Goal: Information Seeking & Learning: Learn about a topic

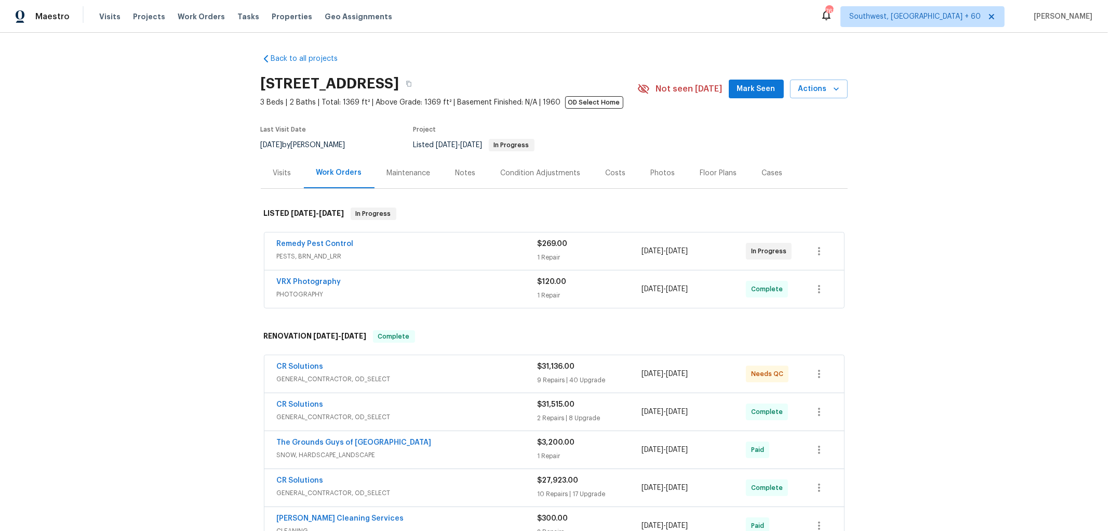
click at [410, 245] on div "Remedy Pest Control" at bounding box center [407, 244] width 261 height 12
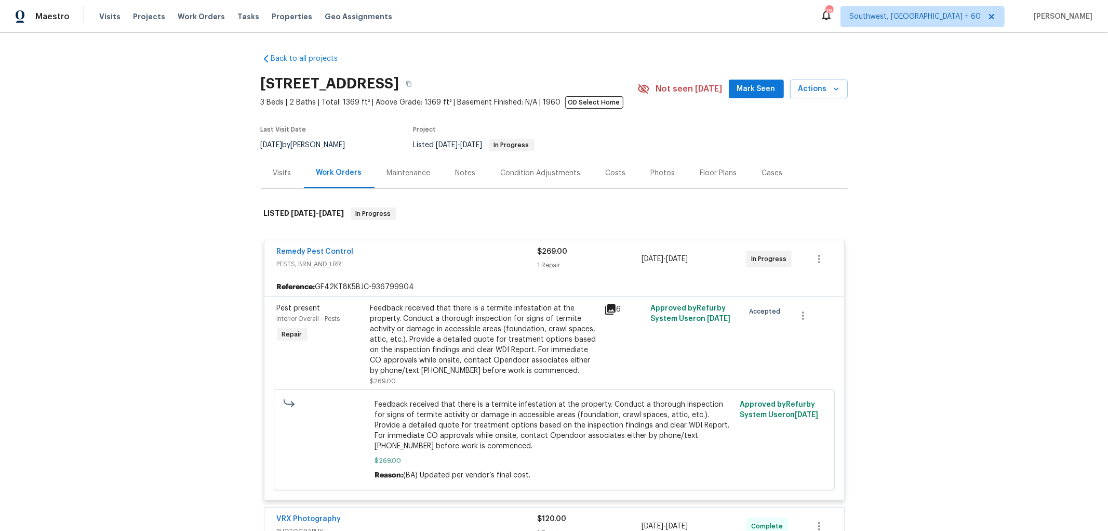
click at [608, 309] on icon at bounding box center [610, 309] width 10 height 10
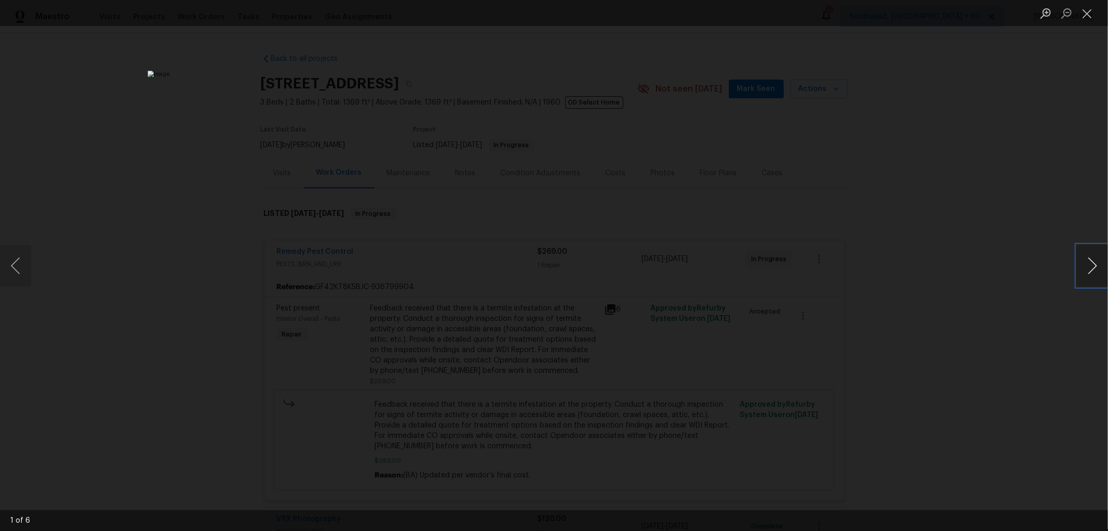
click at [1097, 262] on button "Next image" at bounding box center [1092, 266] width 31 height 42
click at [1090, 260] on button "Next image" at bounding box center [1092, 266] width 31 height 42
click at [15, 269] on button "Previous image" at bounding box center [15, 266] width 31 height 42
click at [1092, 261] on button "Next image" at bounding box center [1092, 266] width 31 height 42
click at [1090, 261] on button "Next image" at bounding box center [1092, 266] width 31 height 42
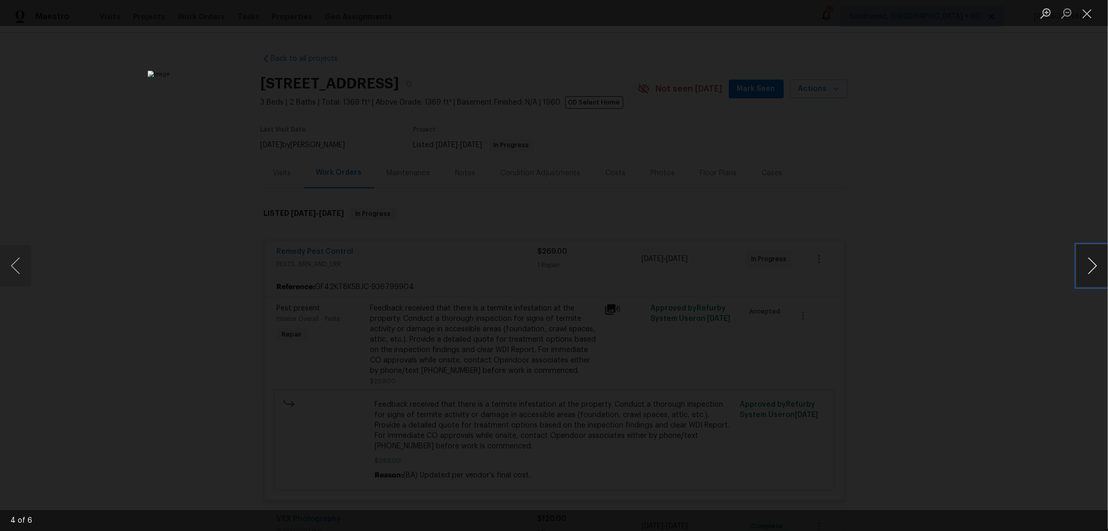
click at [1082, 263] on button "Next image" at bounding box center [1092, 266] width 31 height 42
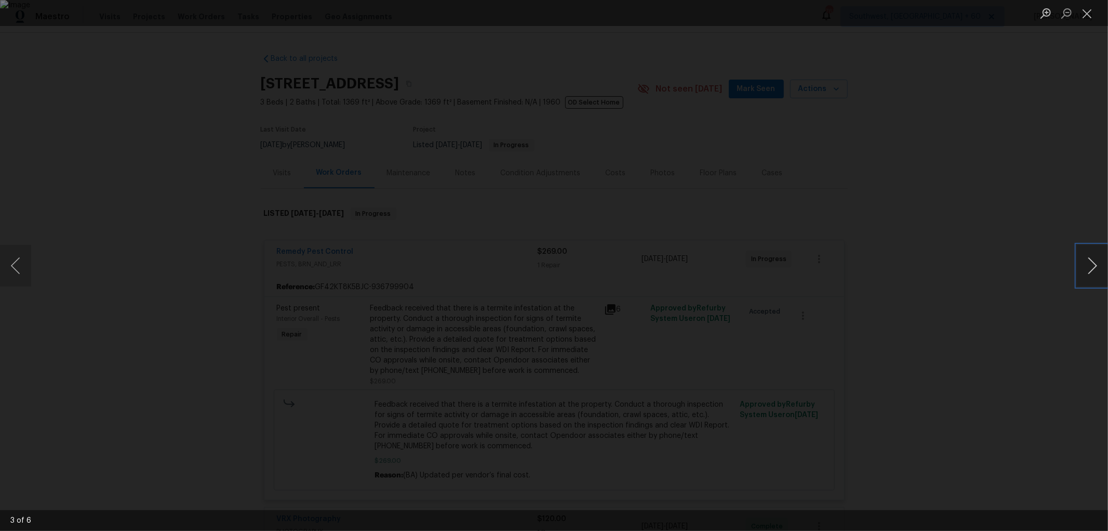
click at [1082, 262] on button "Next image" at bounding box center [1092, 266] width 31 height 42
click at [1086, 12] on button "Close lightbox" at bounding box center [1087, 13] width 21 height 18
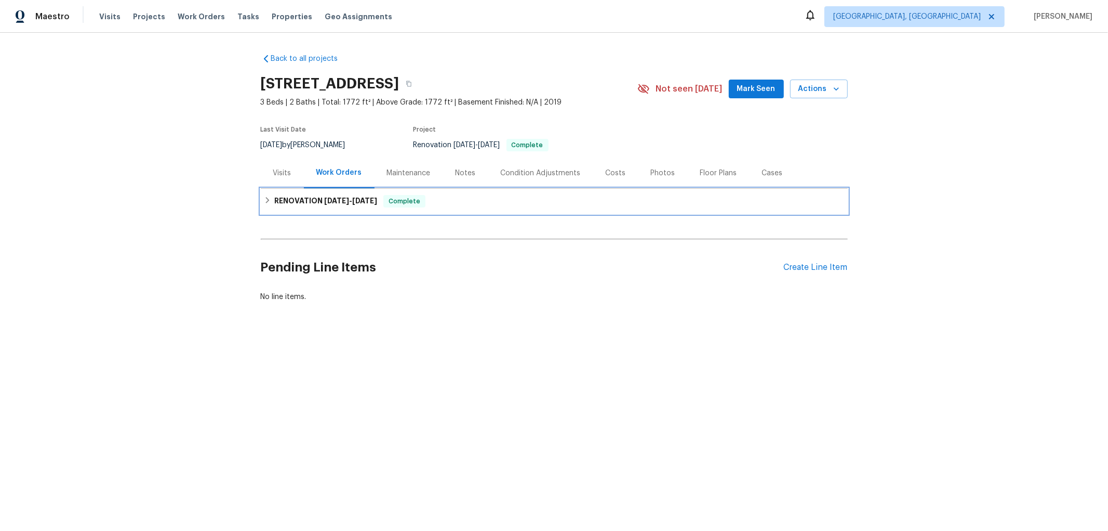
click at [454, 204] on div "RENOVATION 10/3/25 - 10/8/25 Complete" at bounding box center [554, 201] width 581 height 12
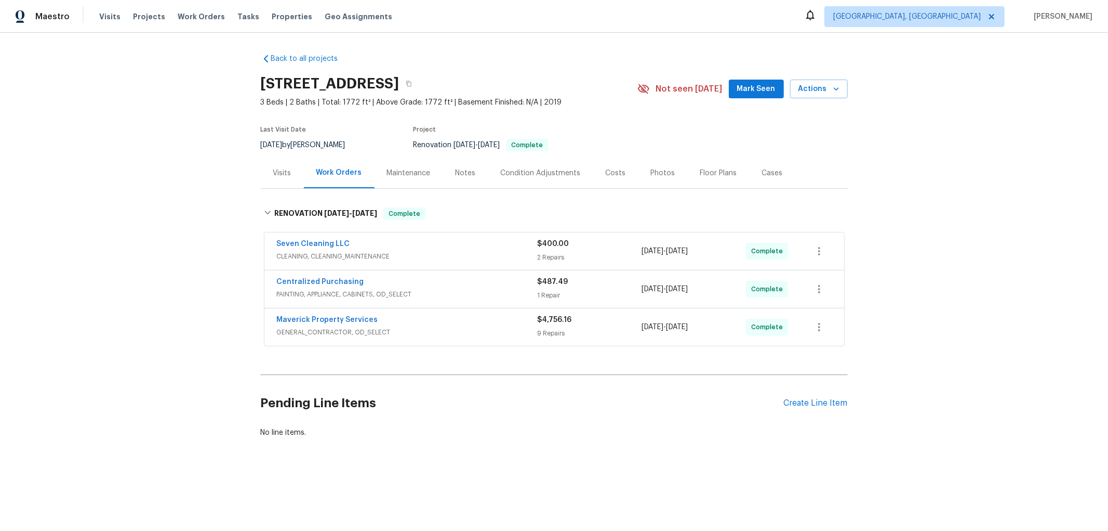
click at [442, 323] on div "Maverick Property Services" at bounding box center [407, 320] width 261 height 12
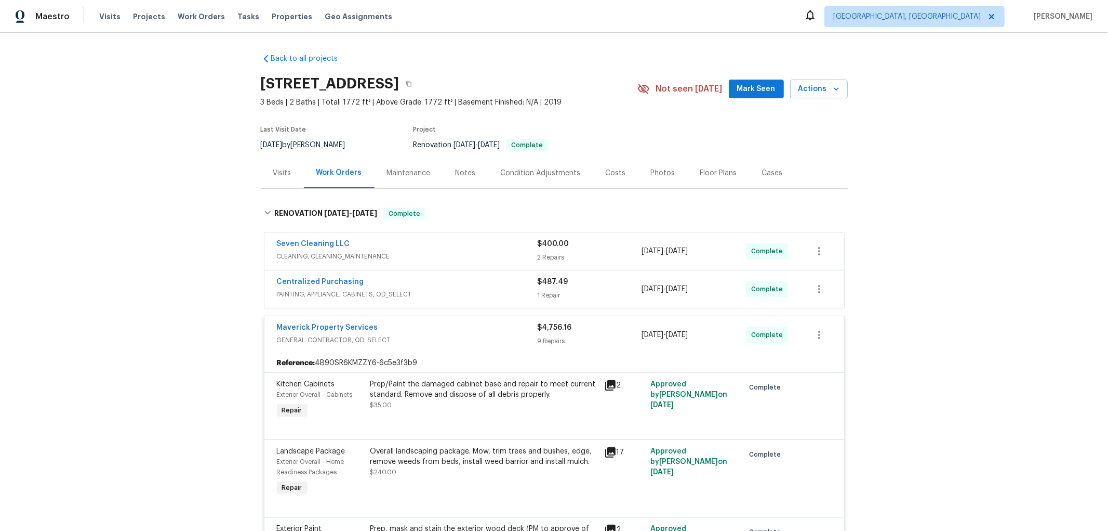
click at [423, 330] on div "Maverick Property Services" at bounding box center [407, 328] width 261 height 12
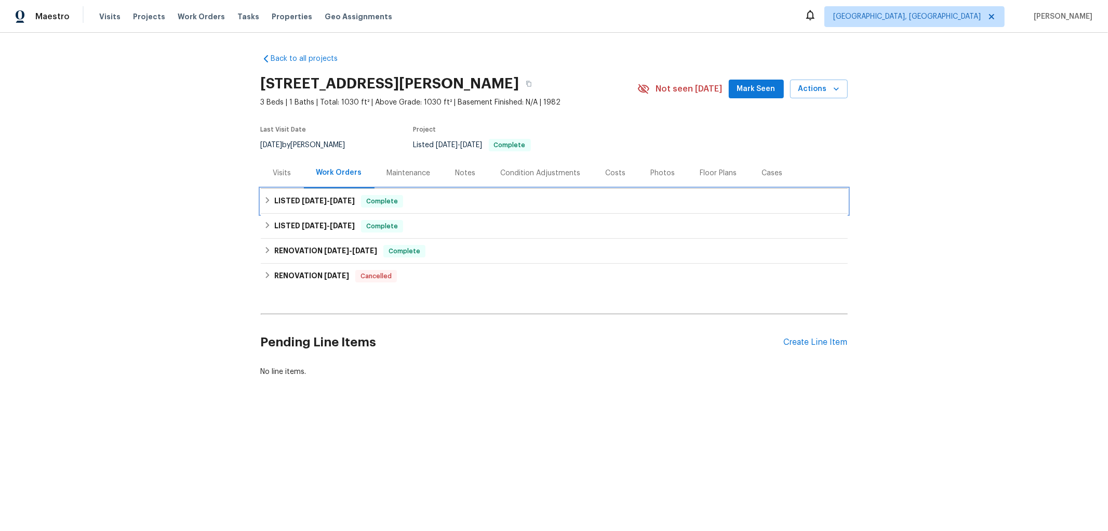
click at [316, 198] on span "10/9/25" at bounding box center [314, 200] width 25 height 7
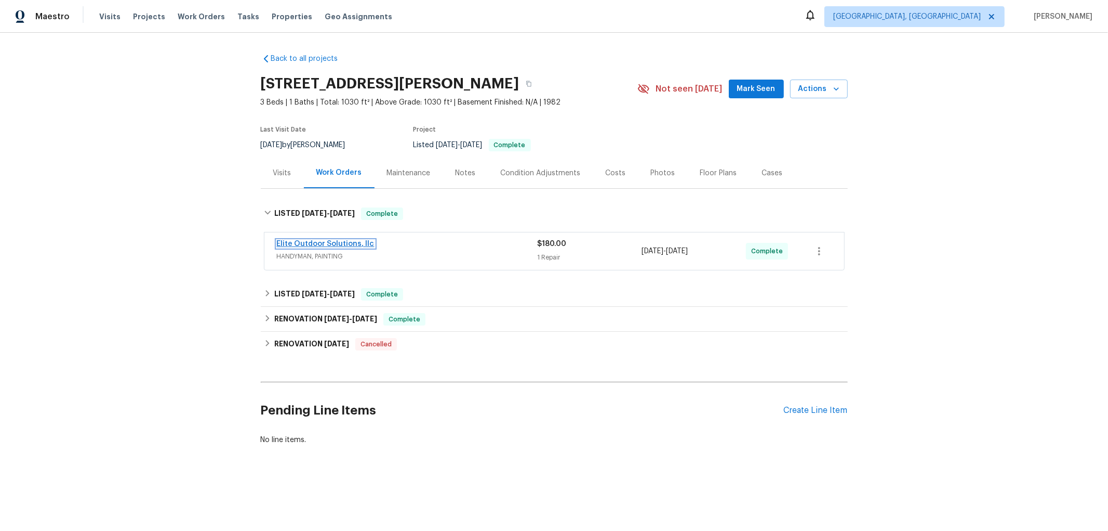
click at [343, 242] on link "Elite Outdoor Solutions, llc" at bounding box center [326, 243] width 98 height 7
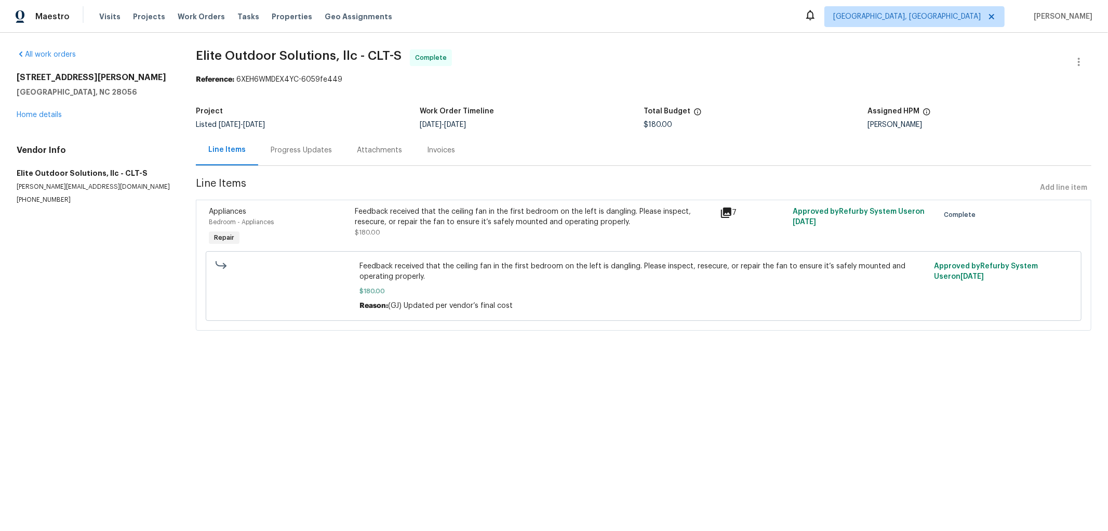
click at [721, 212] on icon at bounding box center [726, 212] width 10 height 10
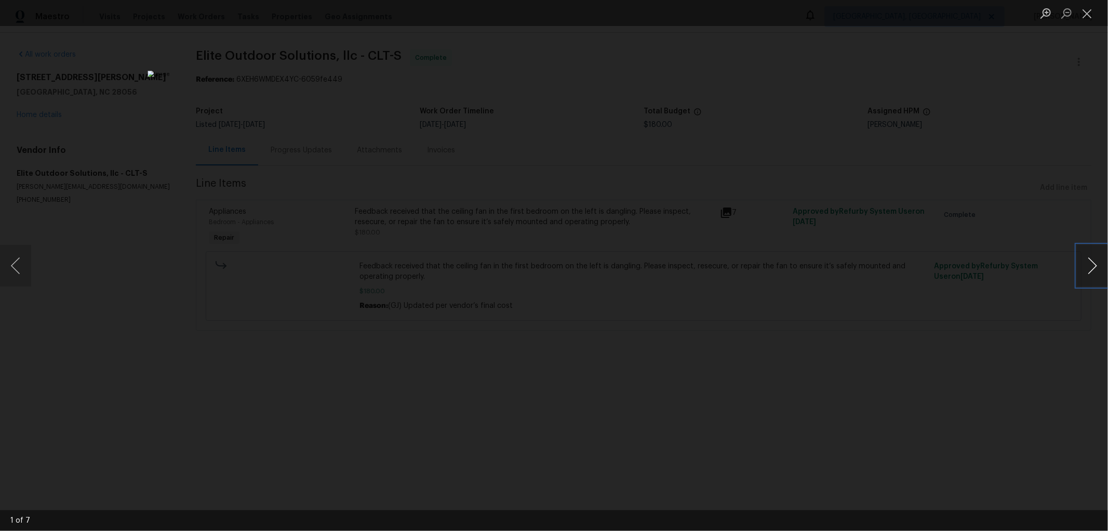
click at [1090, 266] on button "Next image" at bounding box center [1092, 266] width 31 height 42
click at [14, 267] on button "Previous image" at bounding box center [15, 266] width 31 height 42
click at [1093, 262] on button "Next image" at bounding box center [1092, 266] width 31 height 42
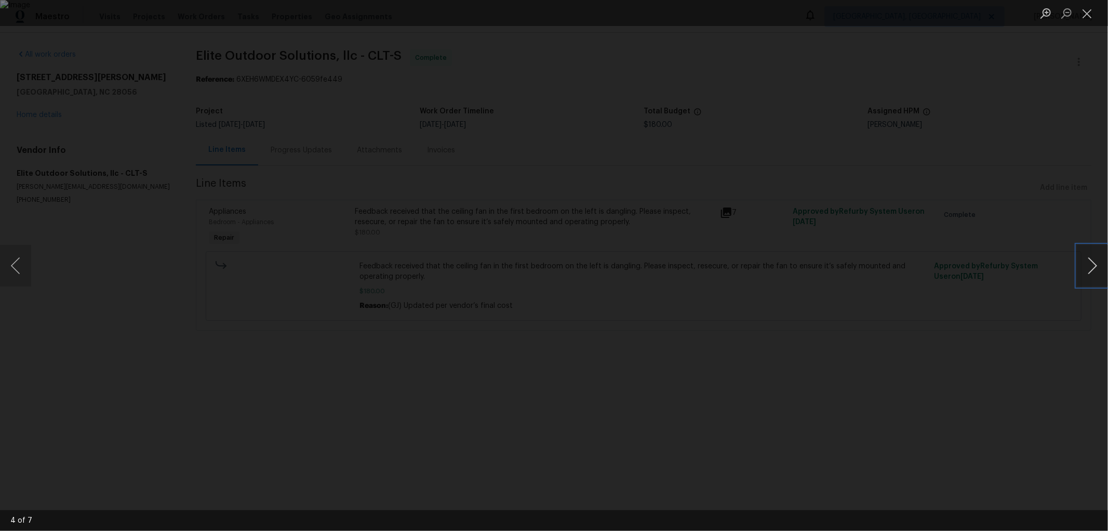
click at [1092, 262] on button "Next image" at bounding box center [1092, 266] width 31 height 42
click at [13, 262] on button "Previous image" at bounding box center [15, 266] width 31 height 42
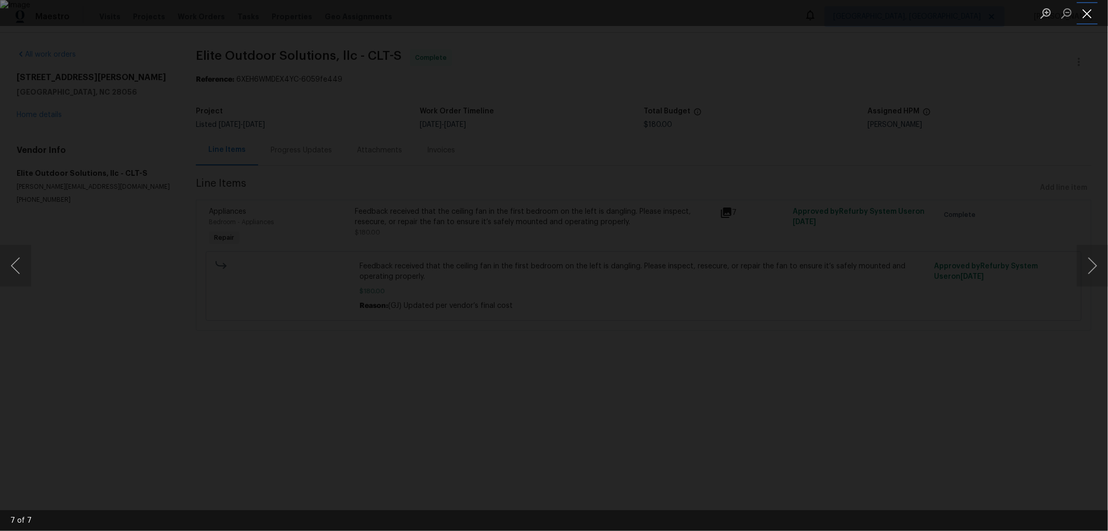
click at [1088, 14] on button "Close lightbox" at bounding box center [1087, 13] width 21 height 18
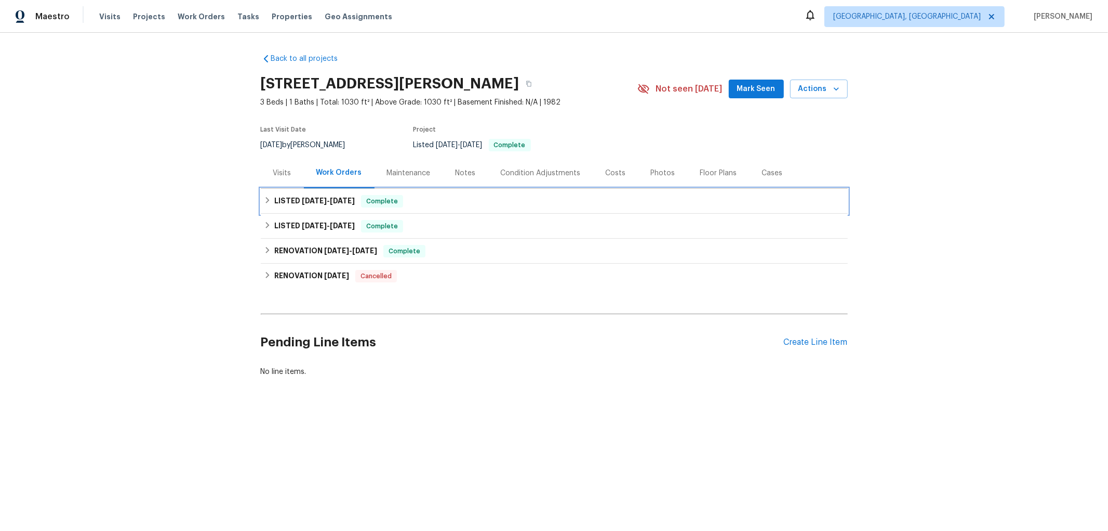
click at [265, 198] on icon at bounding box center [267, 199] width 7 height 7
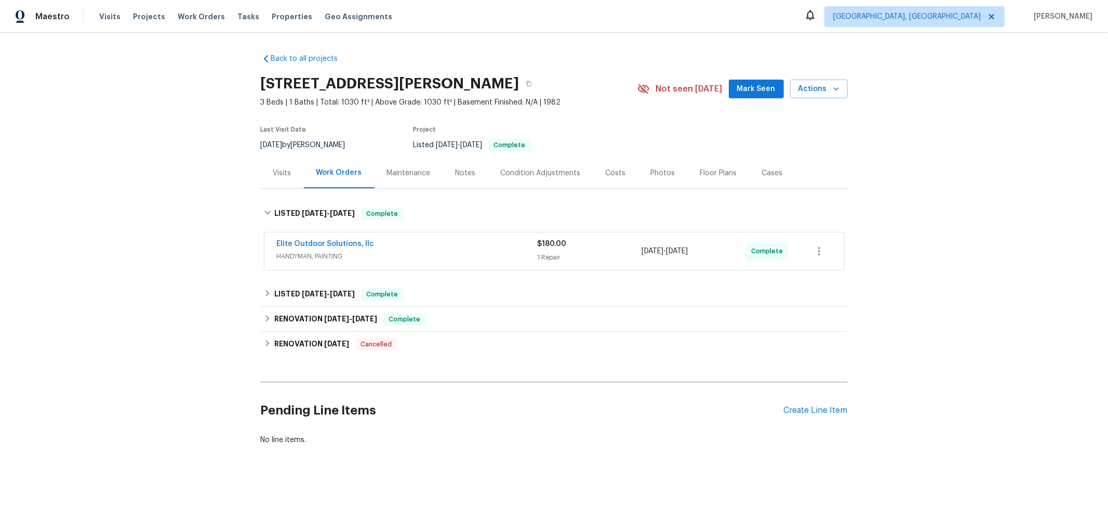
click at [438, 241] on div "Elite Outdoor Solutions, llc" at bounding box center [407, 244] width 261 height 12
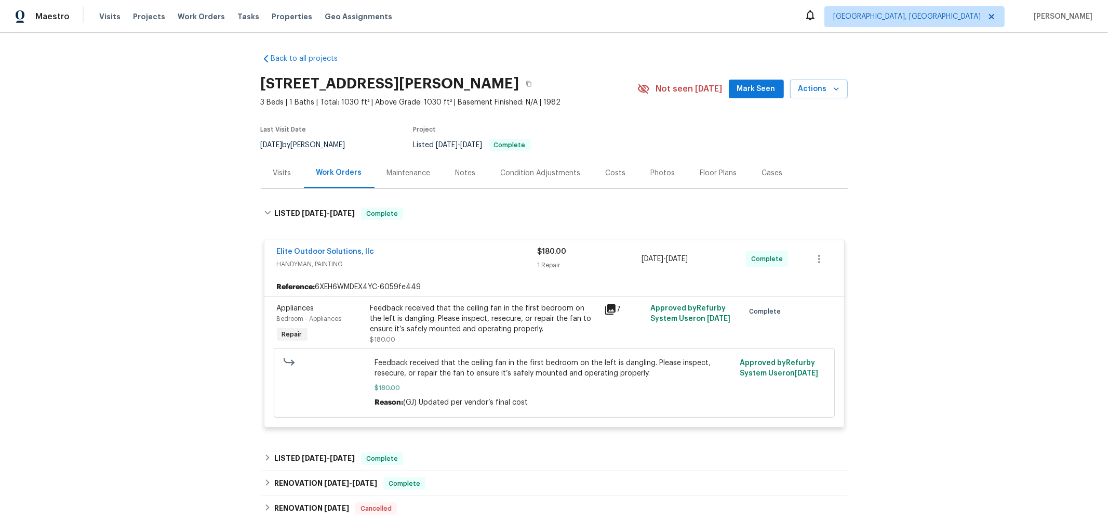
click at [606, 309] on icon at bounding box center [610, 309] width 10 height 10
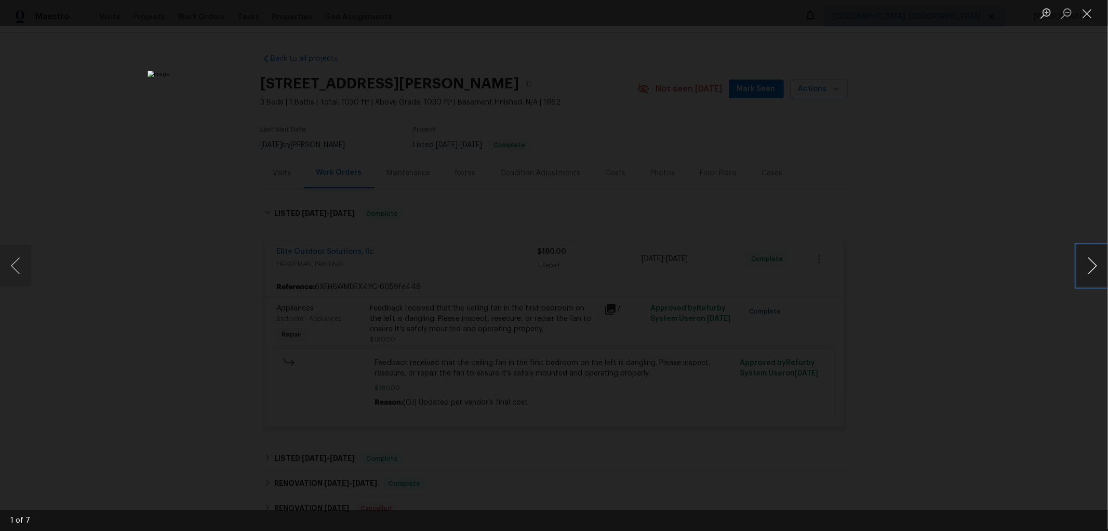
click at [1093, 263] on button "Next image" at bounding box center [1092, 266] width 31 height 42
click at [1024, 111] on div "Lightbox" at bounding box center [554, 265] width 1108 height 531
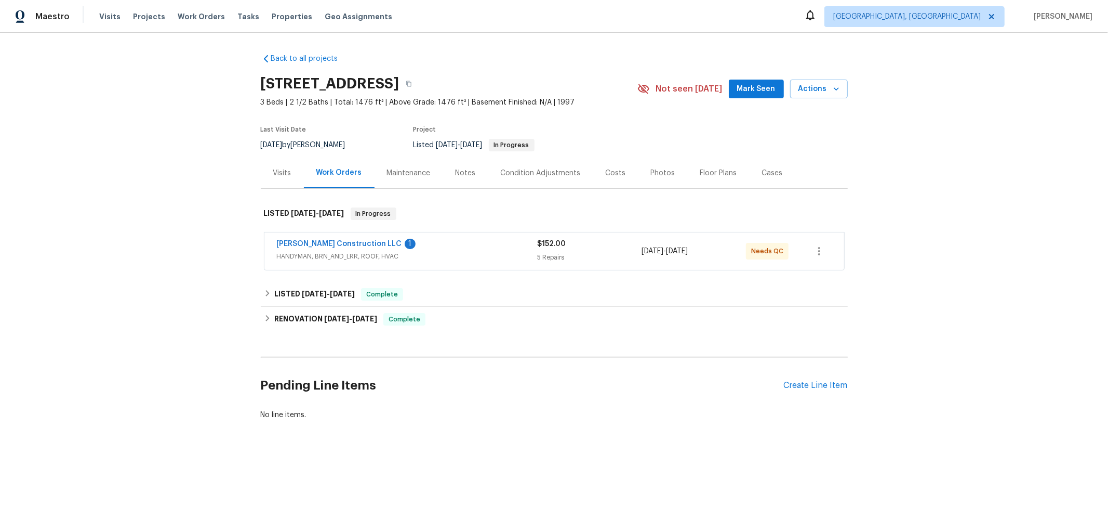
click at [421, 256] on span "HANDYMAN, BRN_AND_LRR, ROOF, HVAC" at bounding box center [407, 256] width 261 height 10
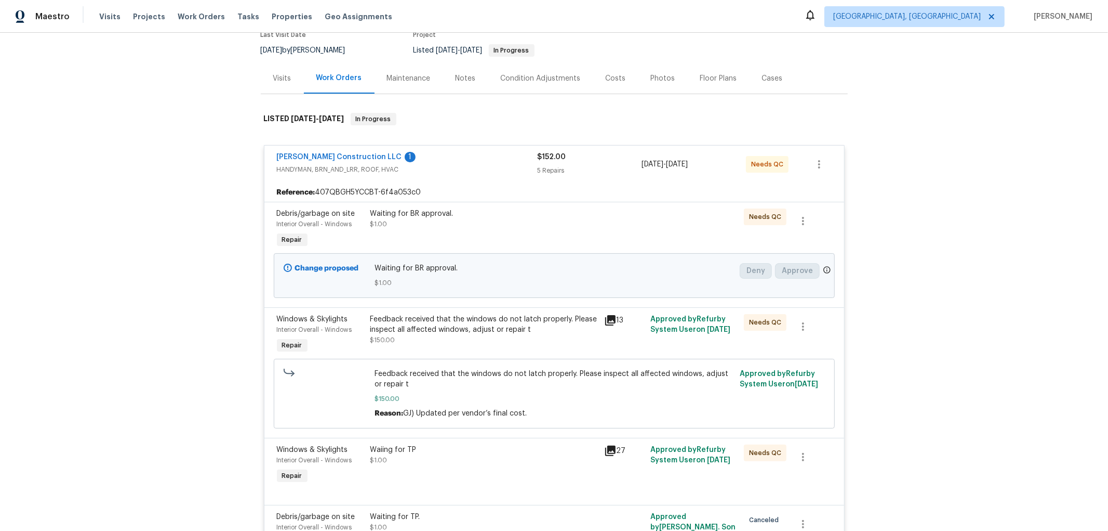
scroll to position [115, 0]
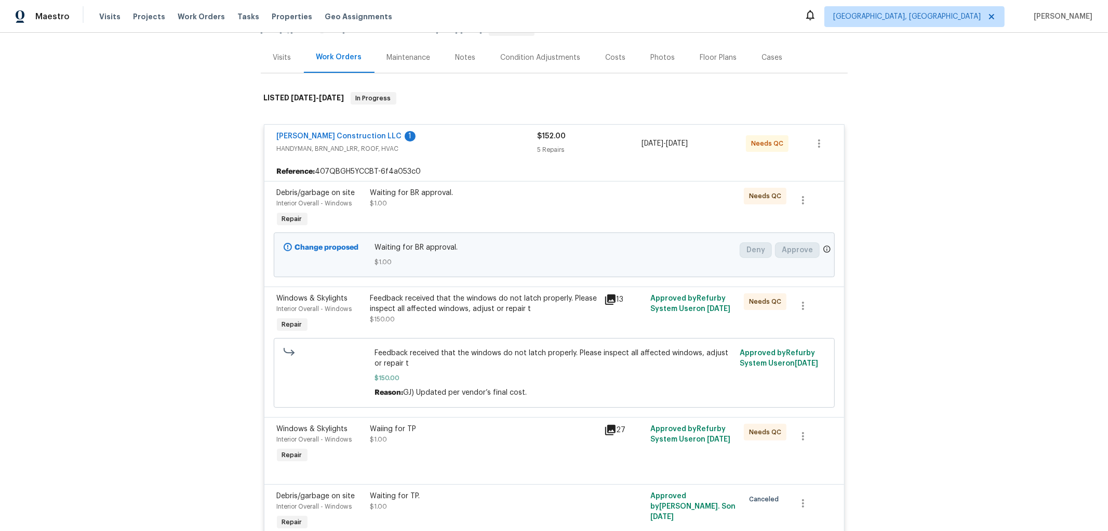
click at [608, 299] on icon at bounding box center [610, 299] width 10 height 10
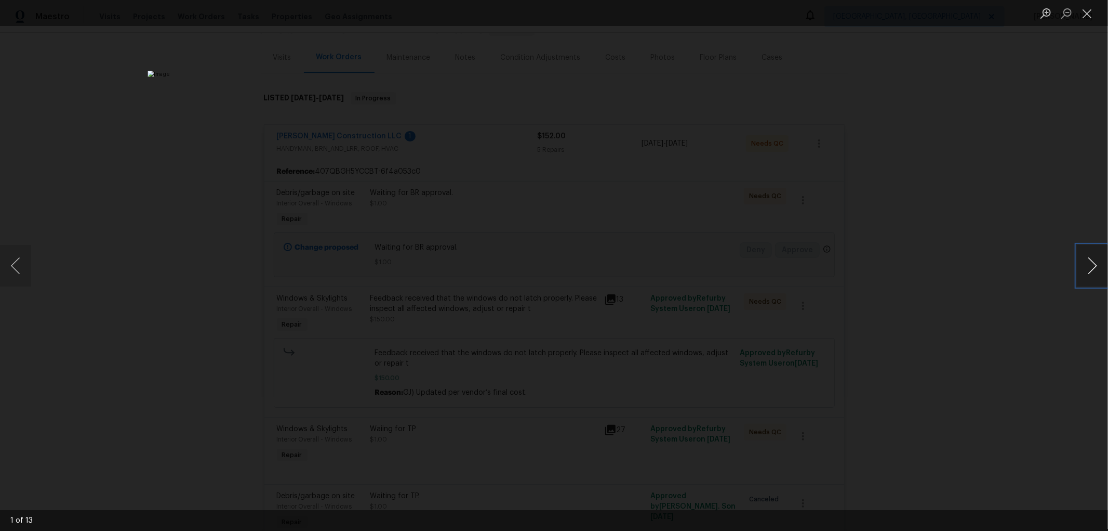
click at [1090, 263] on button "Next image" at bounding box center [1092, 266] width 31 height 42
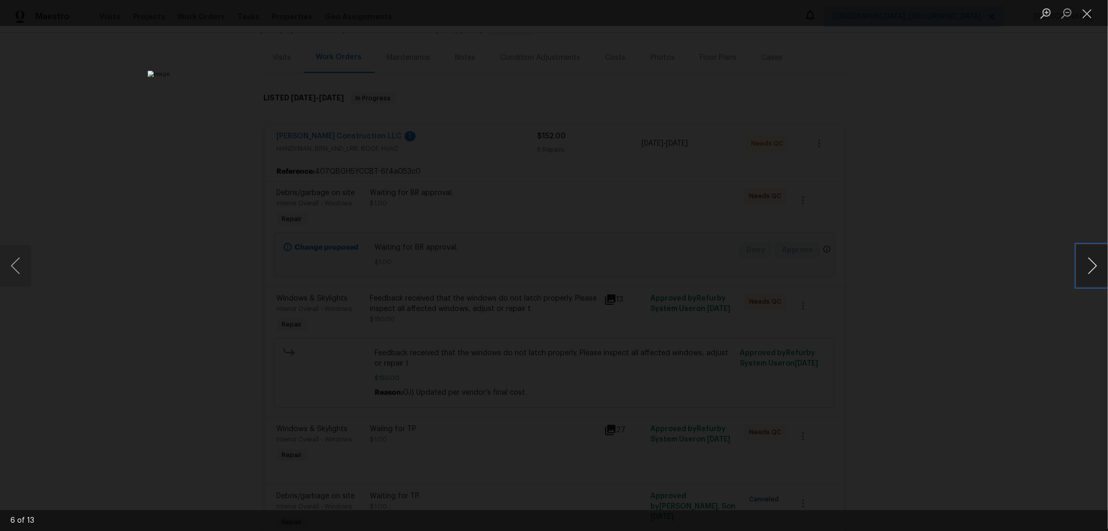
click at [1090, 263] on button "Next image" at bounding box center [1092, 266] width 31 height 42
click at [16, 263] on button "Previous image" at bounding box center [15, 266] width 31 height 42
click at [22, 261] on button "Previous image" at bounding box center [15, 266] width 31 height 42
click at [1090, 263] on button "Next image" at bounding box center [1092, 266] width 31 height 42
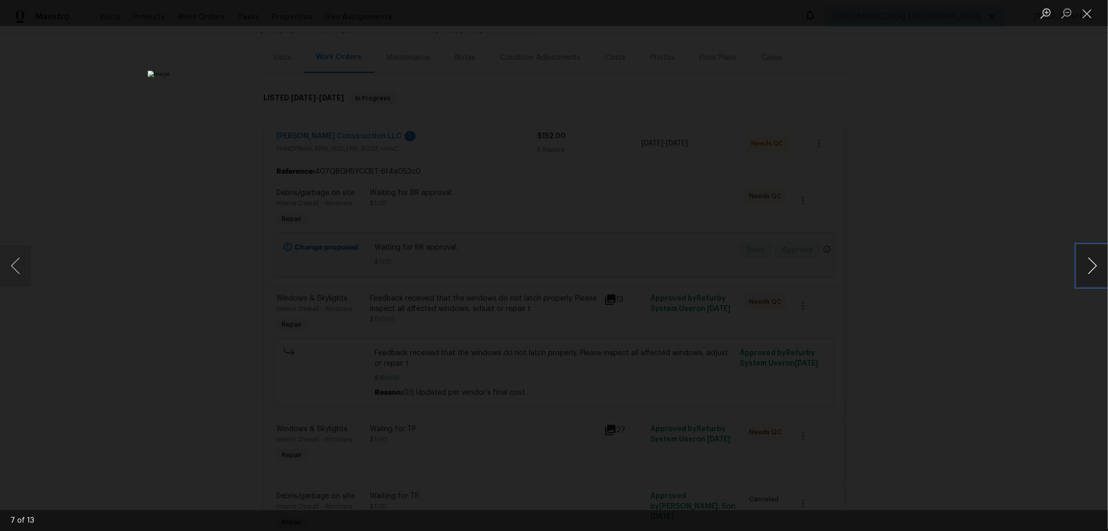
click at [1090, 263] on button "Next image" at bounding box center [1092, 266] width 31 height 42
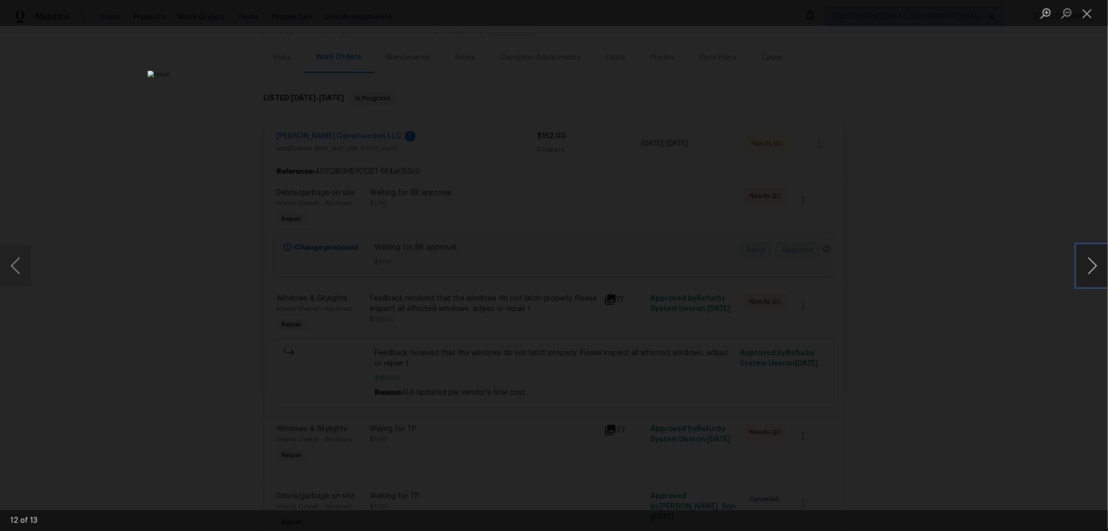
click at [1090, 263] on button "Next image" at bounding box center [1092, 266] width 31 height 42
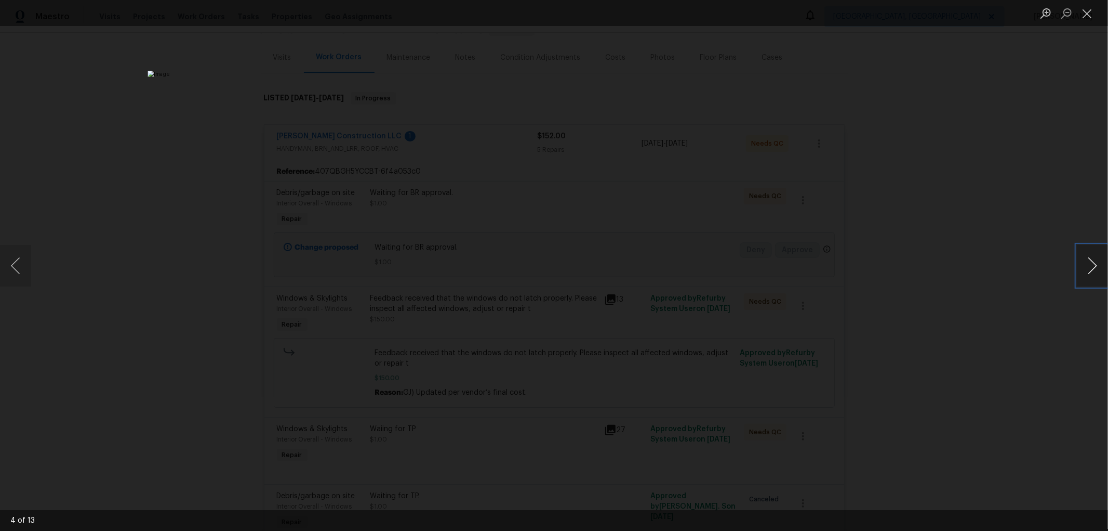
click at [1090, 263] on button "Next image" at bounding box center [1092, 266] width 31 height 42
click at [1092, 265] on button "Next image" at bounding box center [1092, 266] width 31 height 42
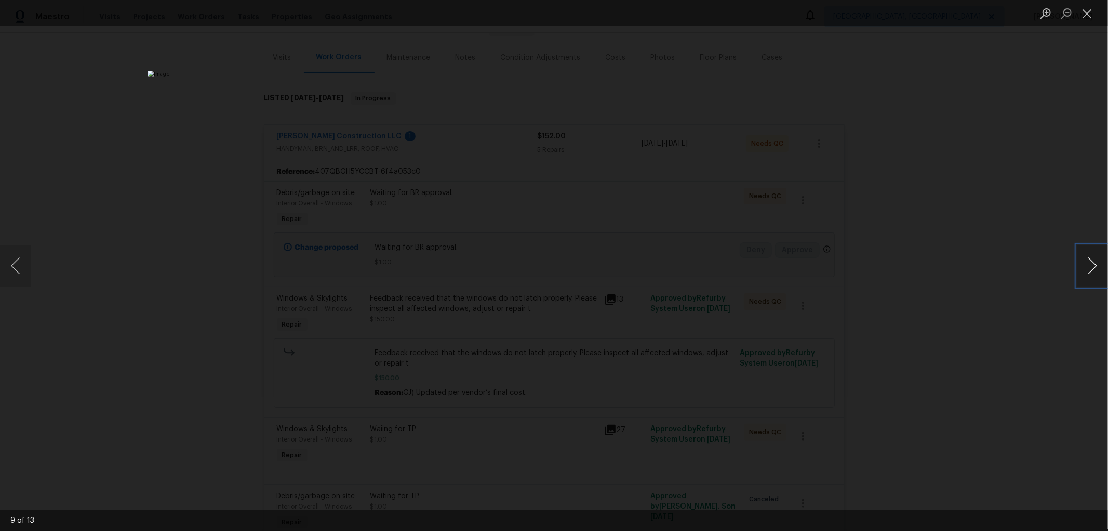
click at [1089, 264] on button "Next image" at bounding box center [1092, 266] width 31 height 42
click at [1085, 9] on button "Close lightbox" at bounding box center [1087, 13] width 21 height 18
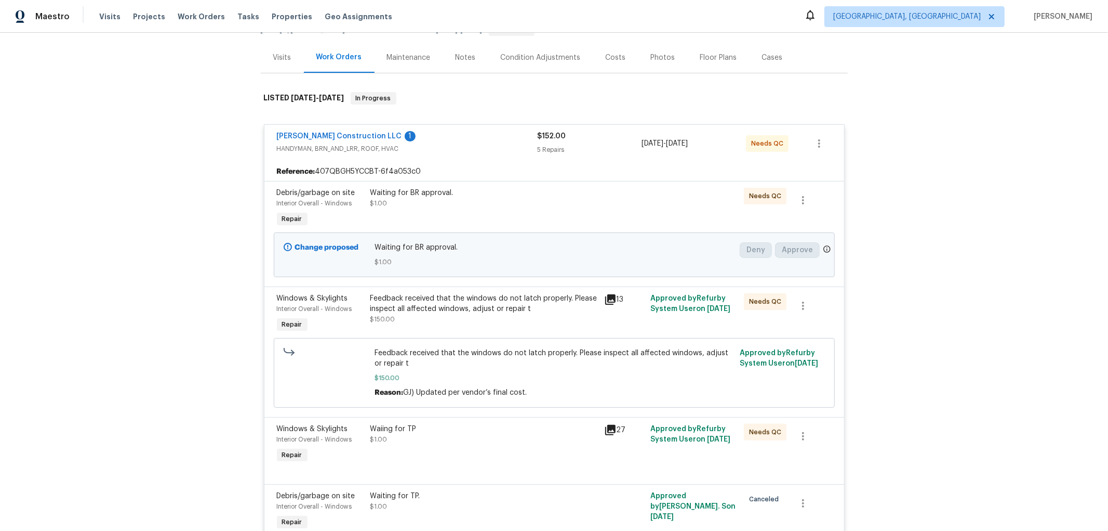
click at [611, 431] on icon at bounding box center [610, 430] width 10 height 10
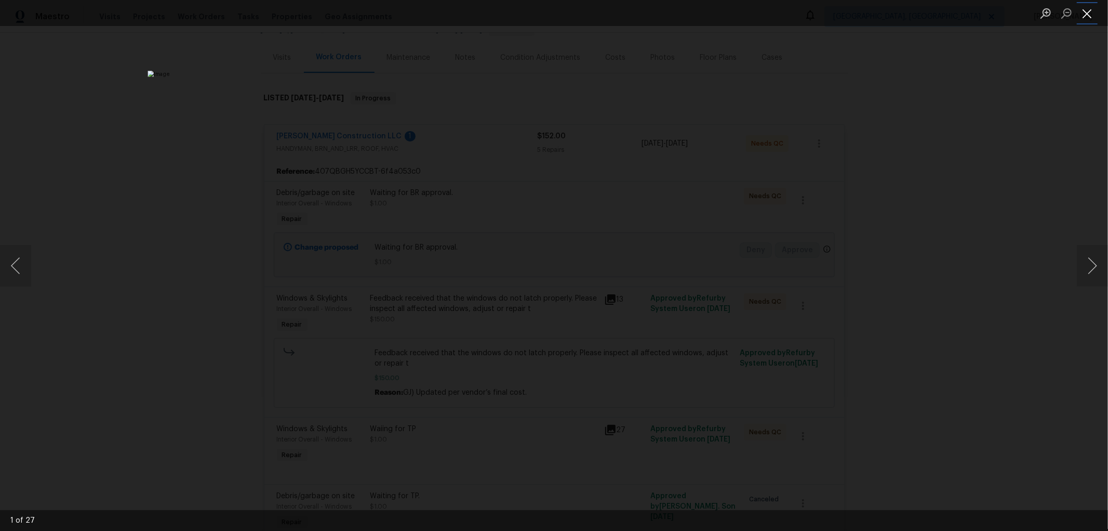
click at [1084, 11] on button "Close lightbox" at bounding box center [1087, 13] width 21 height 18
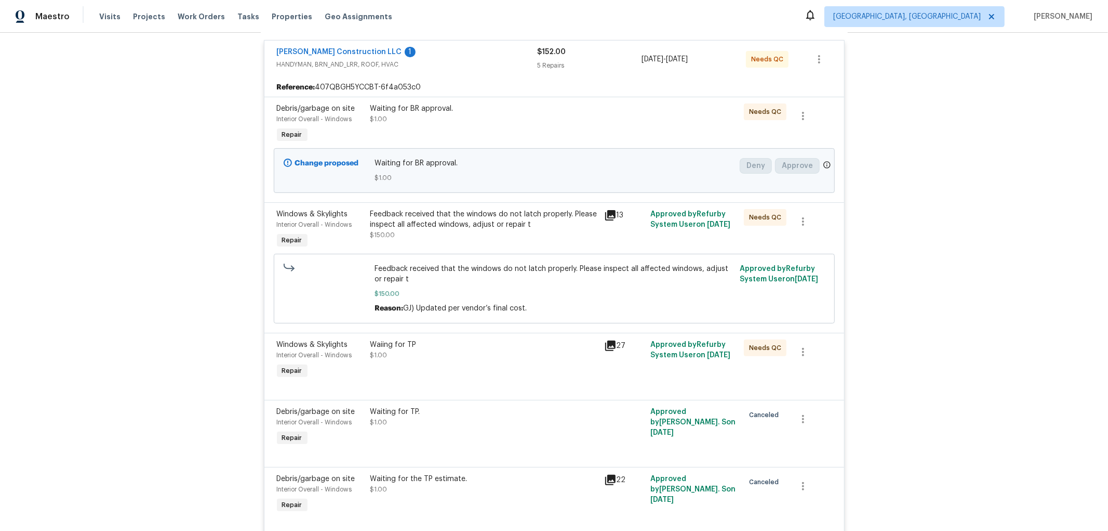
scroll to position [231, 0]
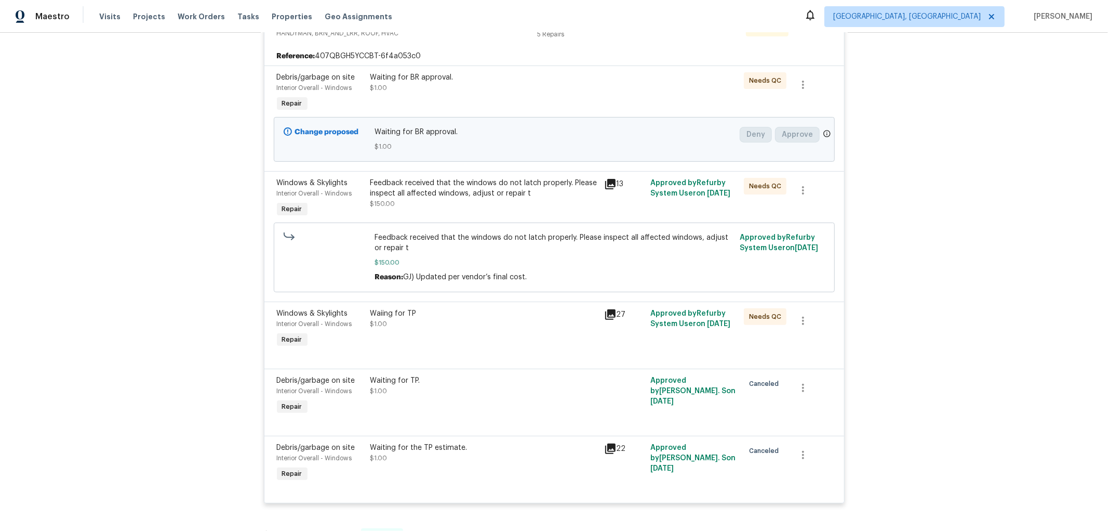
click at [605, 312] on icon at bounding box center [610, 314] width 10 height 10
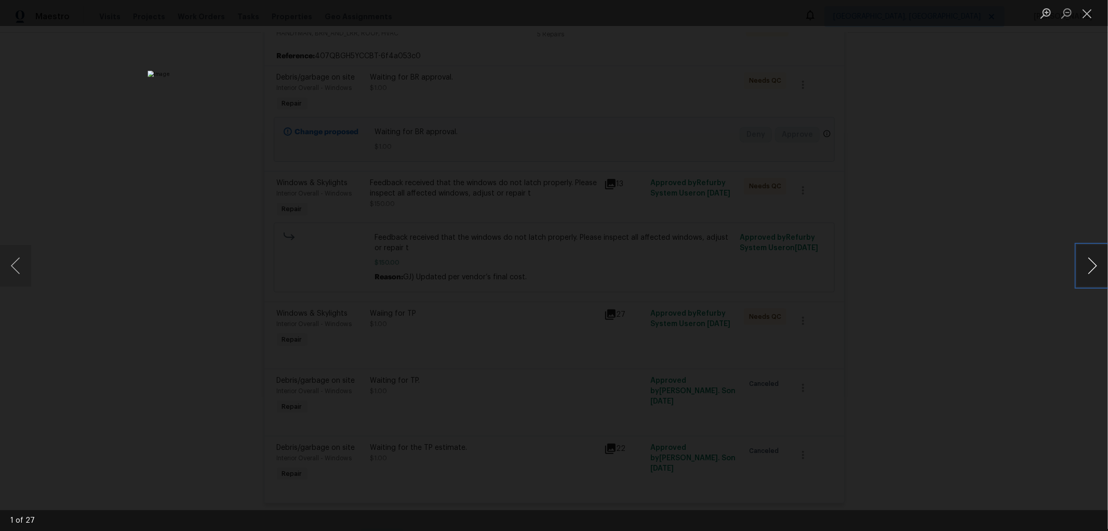
click at [1093, 260] on button "Next image" at bounding box center [1092, 266] width 31 height 42
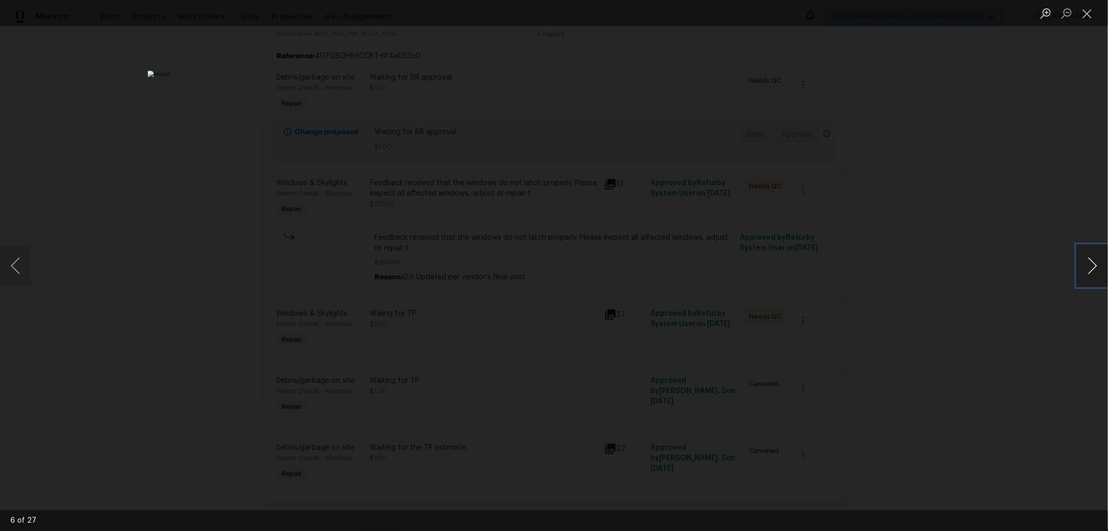
click at [1093, 260] on button "Next image" at bounding box center [1092, 266] width 31 height 42
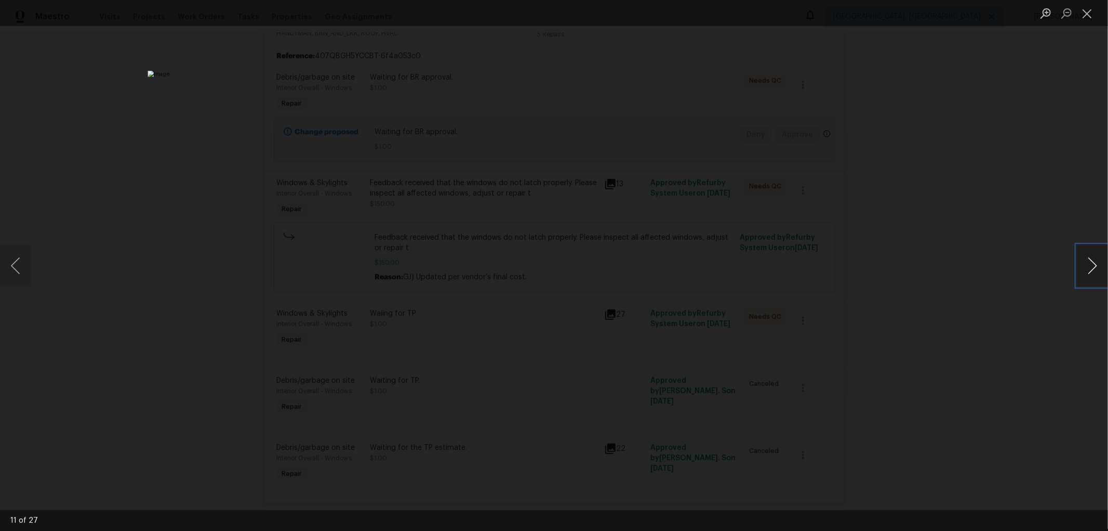
click at [1093, 260] on button "Next image" at bounding box center [1092, 266] width 31 height 42
click at [1093, 258] on button "Next image" at bounding box center [1092, 266] width 31 height 42
click at [1090, 12] on button "Close lightbox" at bounding box center [1087, 13] width 21 height 18
